Goal: Task Accomplishment & Management: Use online tool/utility

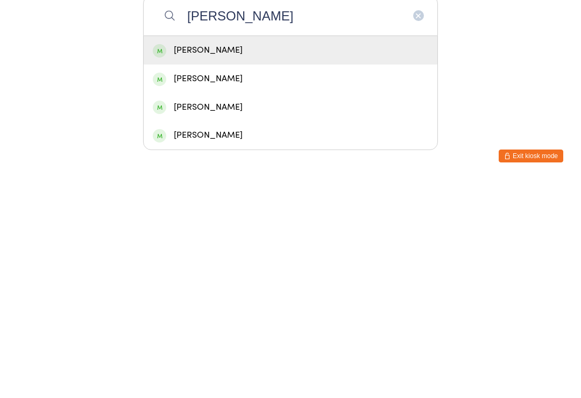
type input "[PERSON_NAME]"
click at [198, 289] on div "[PERSON_NAME]" at bounding box center [290, 296] width 275 height 15
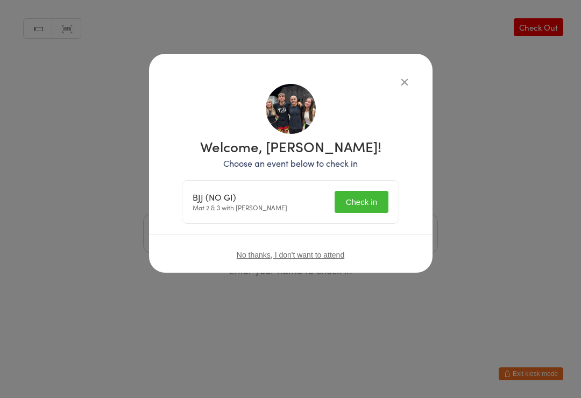
click at [359, 200] on button "Check in" at bounding box center [362, 202] width 54 height 22
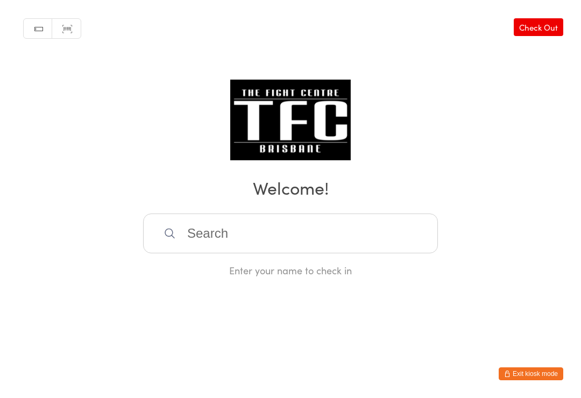
click at [207, 235] on input "search" at bounding box center [290, 234] width 295 height 40
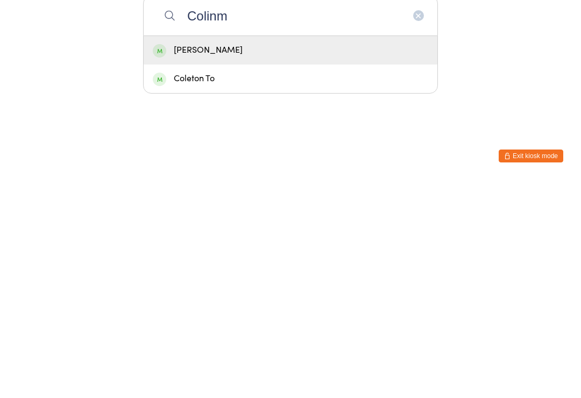
type input "Colinm"
click at [194, 254] on div "[PERSON_NAME]" at bounding box center [291, 268] width 294 height 29
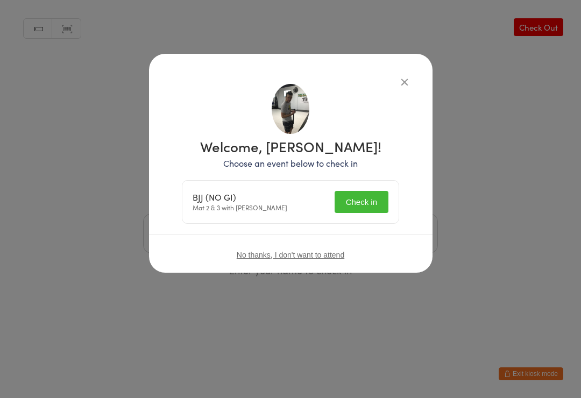
click at [358, 199] on button "Check in" at bounding box center [362, 202] width 54 height 22
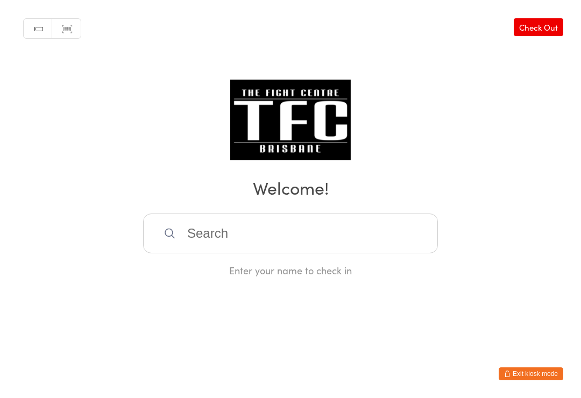
click at [380, 218] on input "search" at bounding box center [290, 234] width 295 height 40
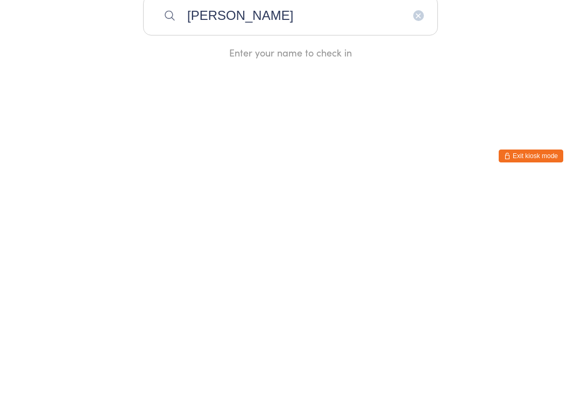
type input "[PERSON_NAME]"
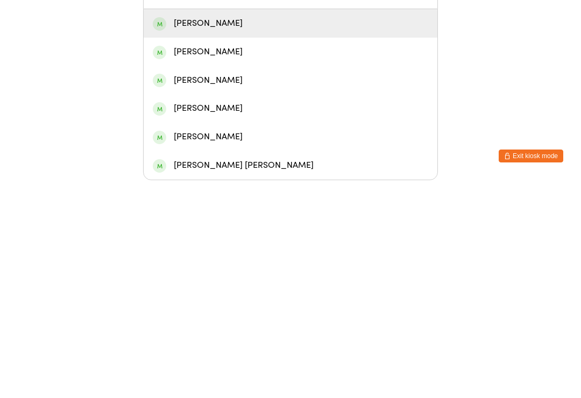
click at [416, 227] on div "[PERSON_NAME]" at bounding box center [291, 241] width 294 height 29
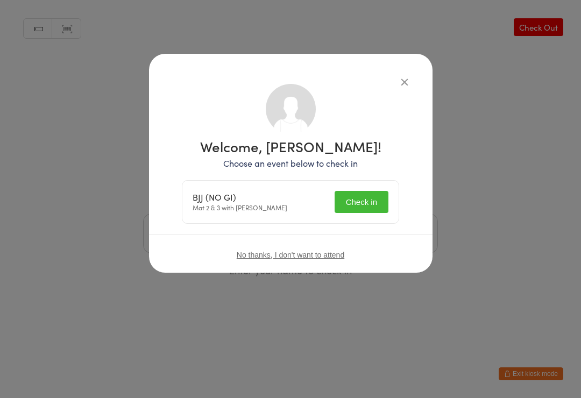
click at [369, 195] on button "Check in" at bounding box center [362, 202] width 54 height 22
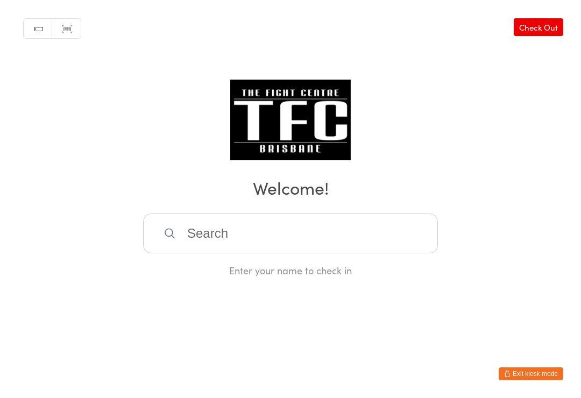
click at [298, 233] on input "search" at bounding box center [290, 234] width 295 height 40
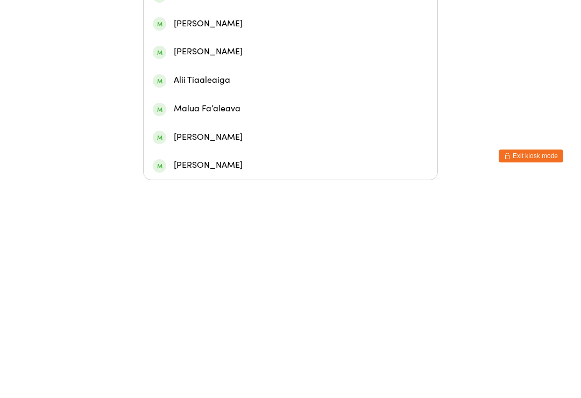
type input "[PERSON_NAME]"
click at [235, 178] on div "[PERSON_NAME]" at bounding box center [290, 185] width 275 height 15
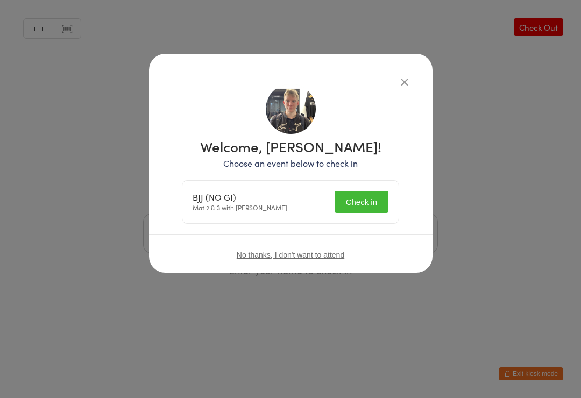
click at [366, 191] on button "Check in" at bounding box center [362, 202] width 54 height 22
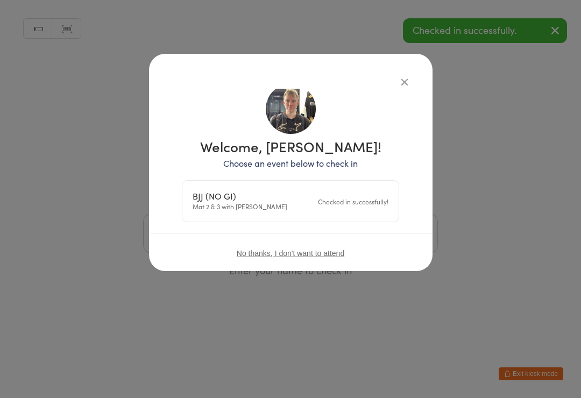
click at [406, 84] on icon "button" at bounding box center [405, 82] width 12 height 12
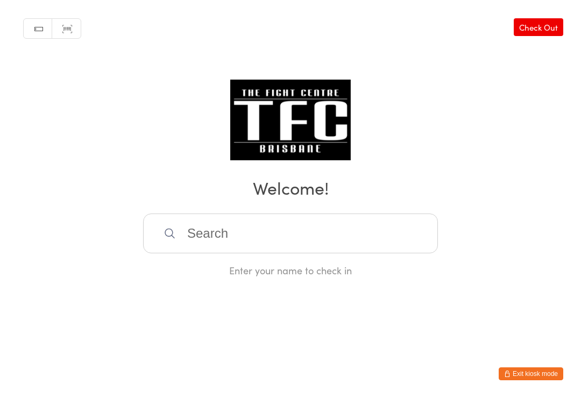
click at [197, 242] on input "search" at bounding box center [290, 234] width 295 height 40
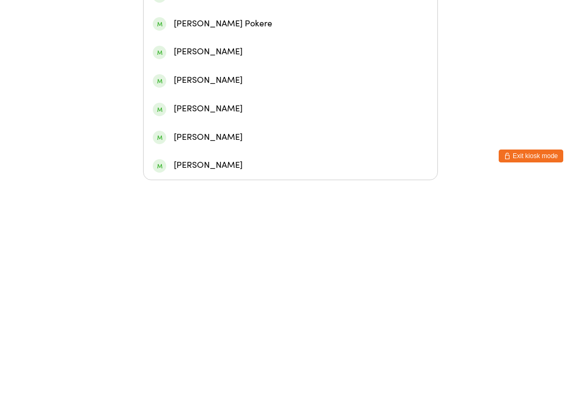
type input "Rose"
click at [221, 199] on div "[PERSON_NAME]" at bounding box center [291, 213] width 294 height 29
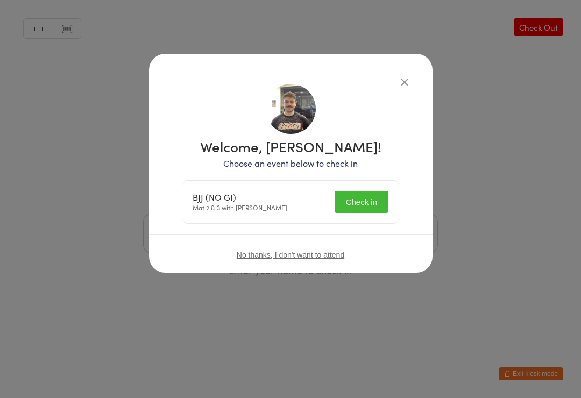
click at [353, 201] on button "Check in" at bounding box center [362, 202] width 54 height 22
